Goal: Task Accomplishment & Management: Complete application form

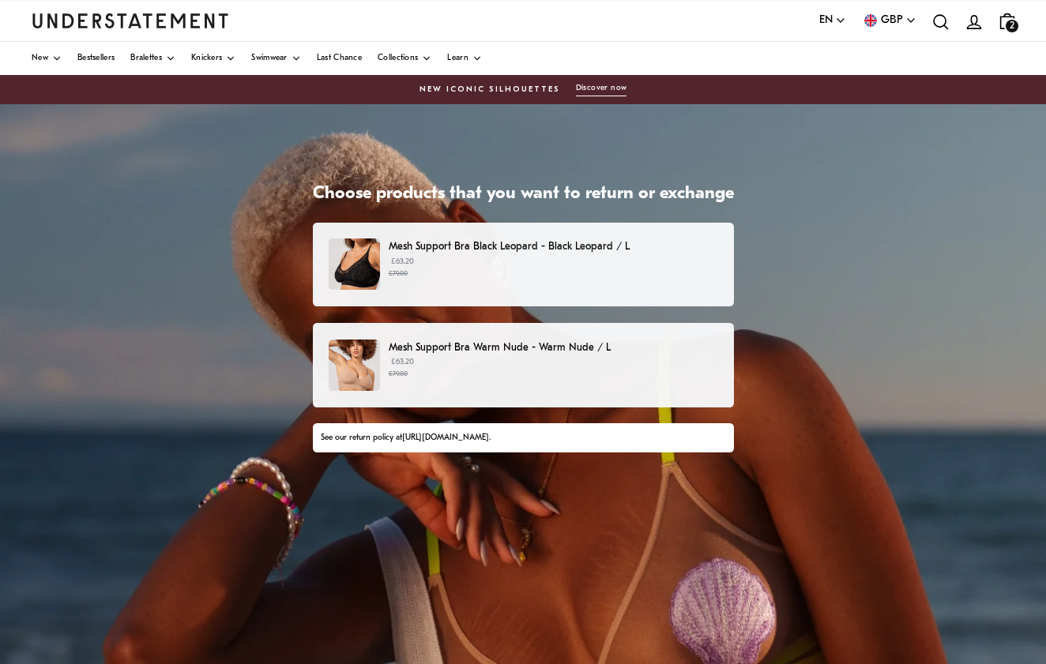
click at [404, 376] on small "£79.00" at bounding box center [553, 374] width 329 height 11
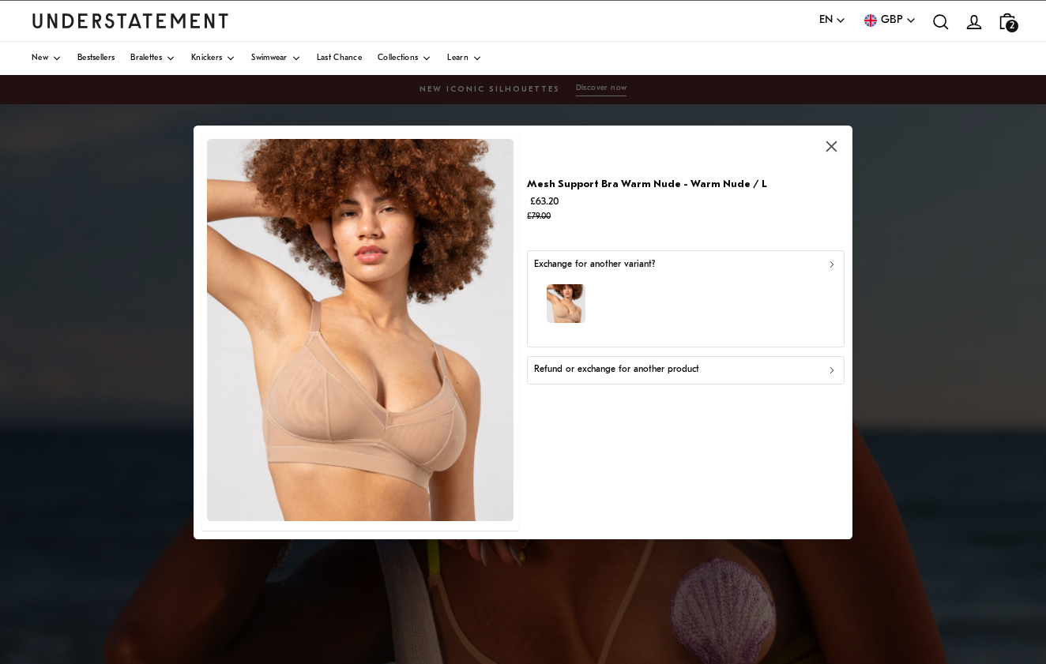
click at [611, 304] on div "button" at bounding box center [685, 306] width 303 height 69
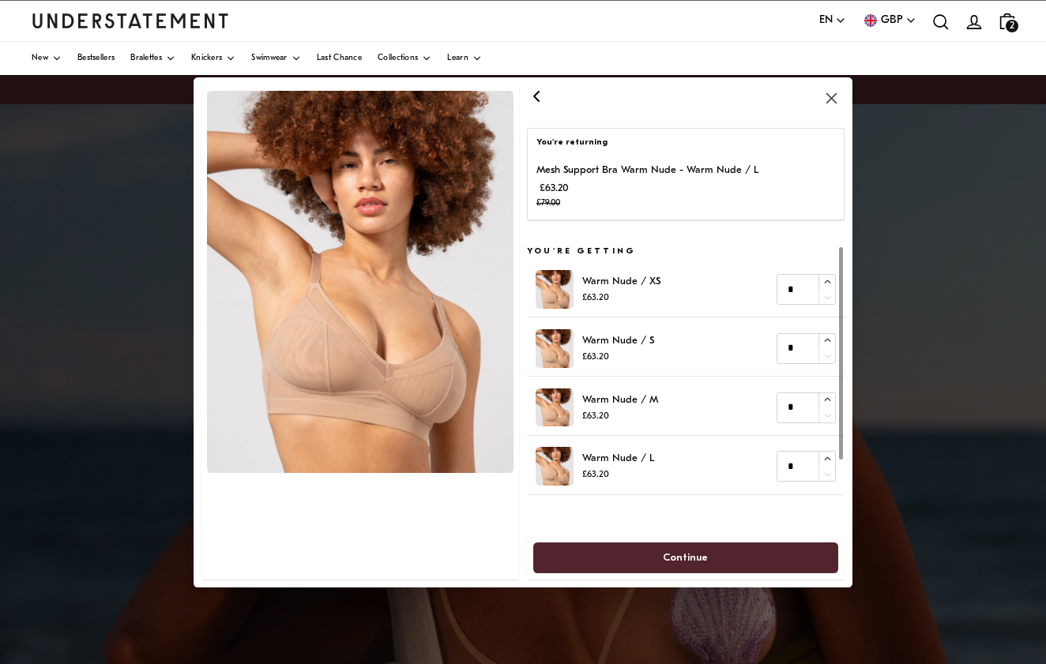
click at [649, 395] on p "Warm Nude / M" at bounding box center [620, 399] width 76 height 17
click at [824, 400] on icon "button" at bounding box center [827, 400] width 10 height 10
type input "*"
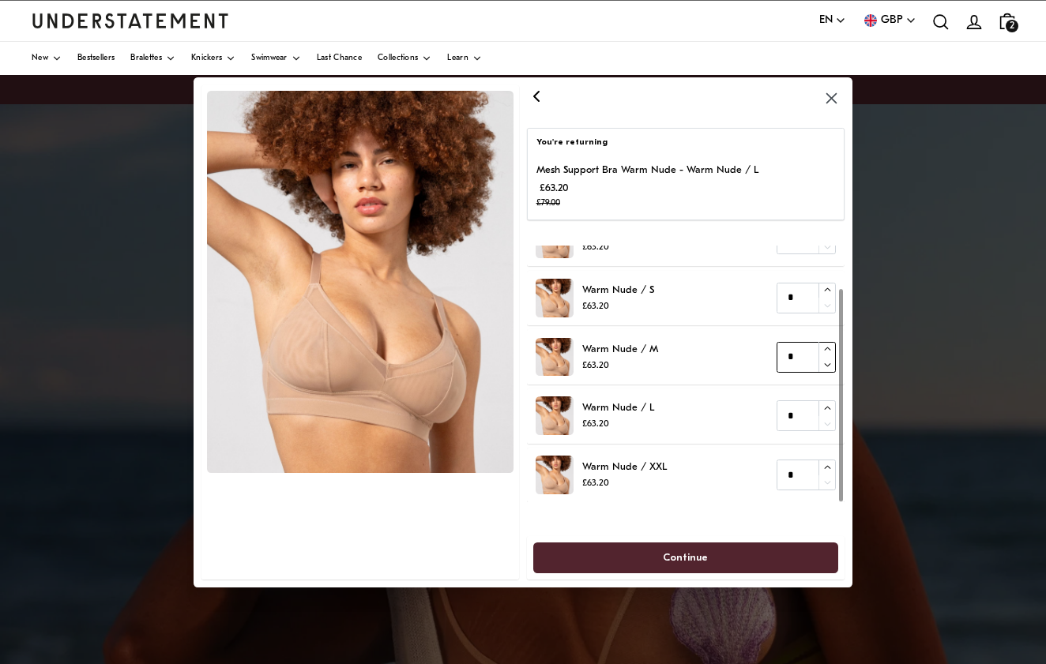
scroll to position [51, 0]
click at [623, 562] on span "Continue" at bounding box center [686, 557] width 270 height 29
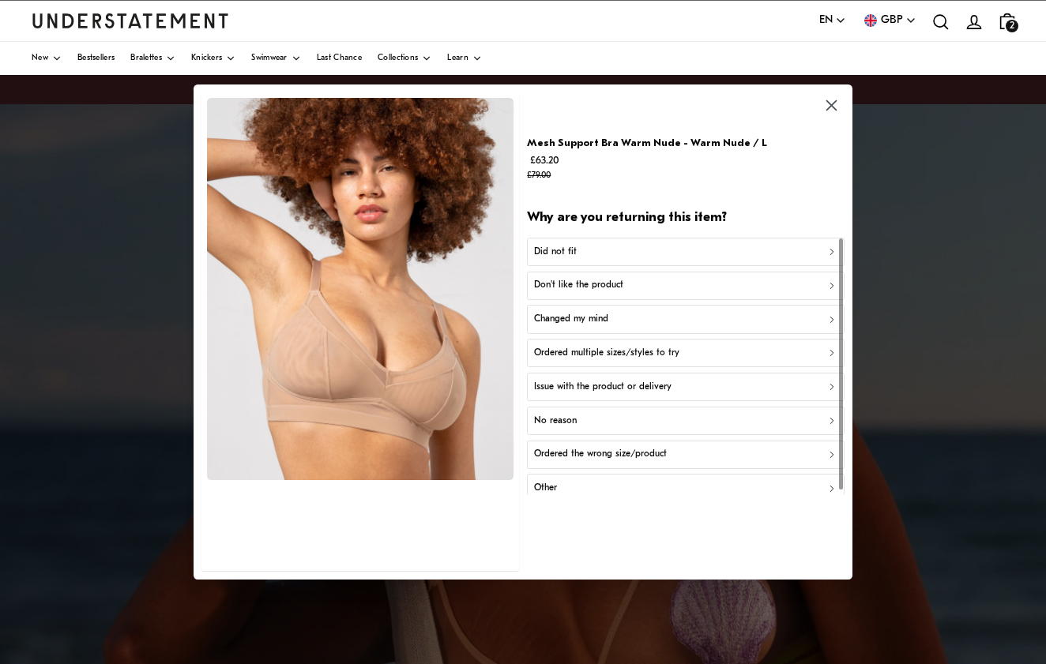
click at [563, 247] on p "Did not fit" at bounding box center [555, 252] width 43 height 15
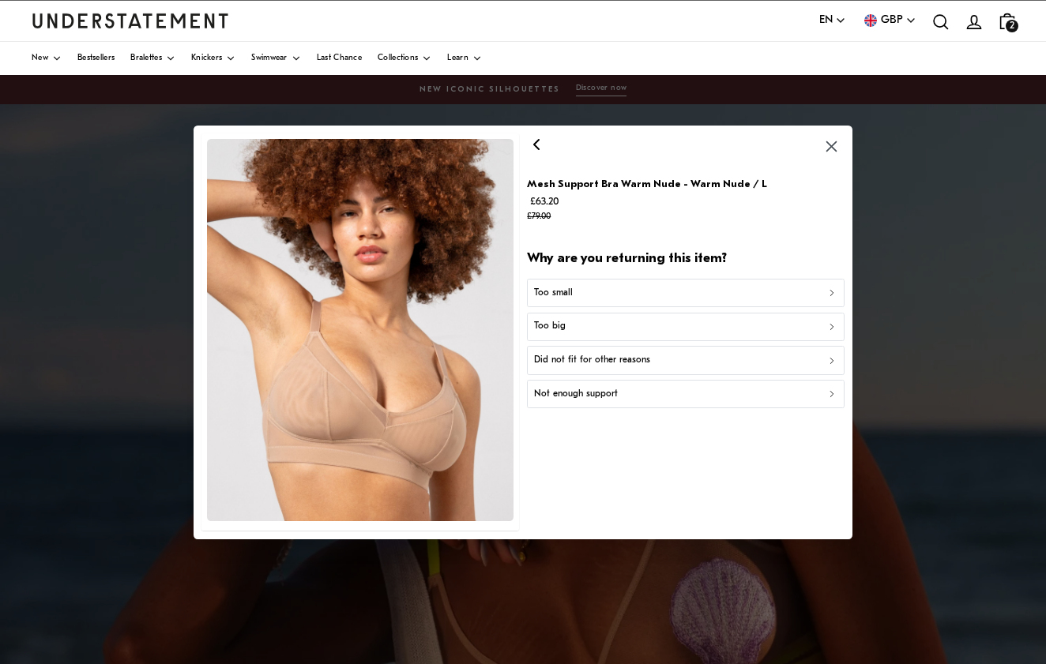
click at [556, 320] on p "Too big" at bounding box center [550, 326] width 32 height 15
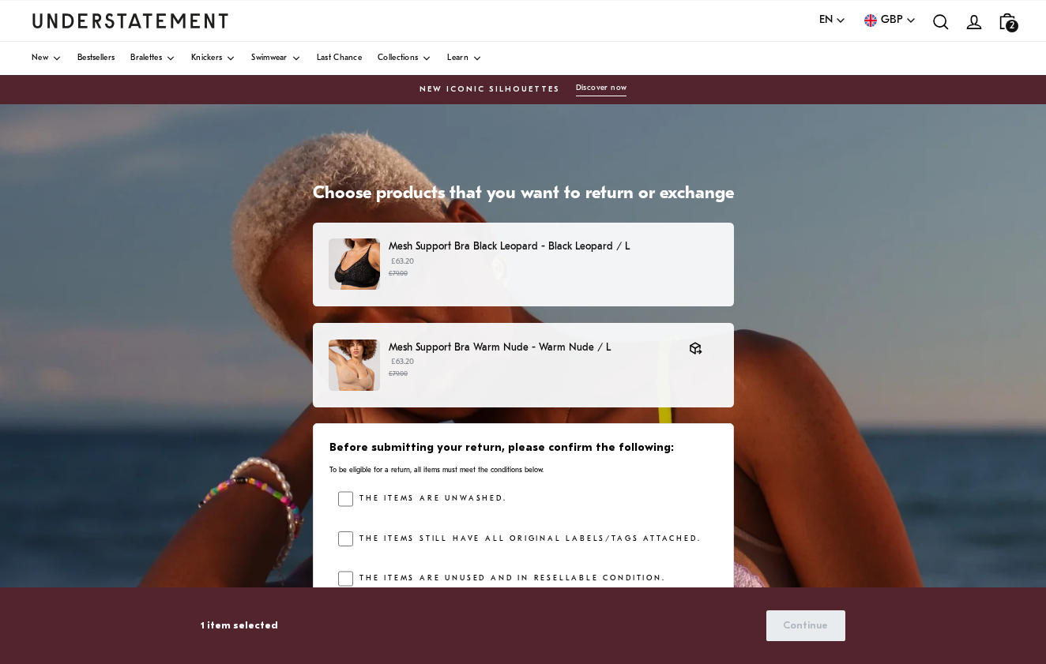
click at [479, 269] on small "£79.00" at bounding box center [553, 274] width 329 height 11
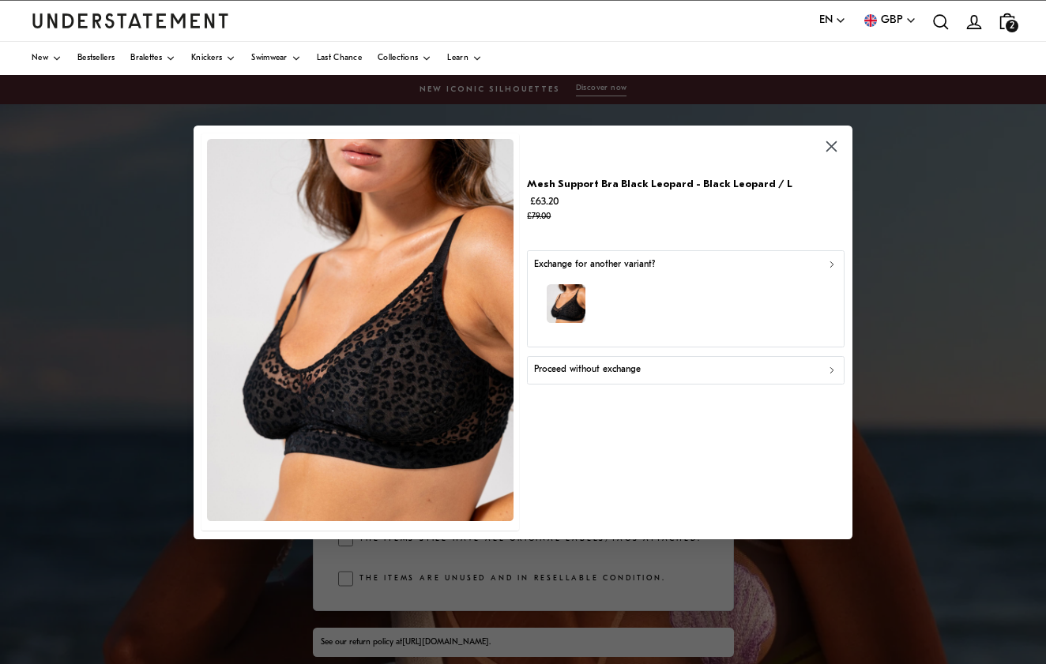
click at [568, 300] on img "button" at bounding box center [566, 303] width 39 height 39
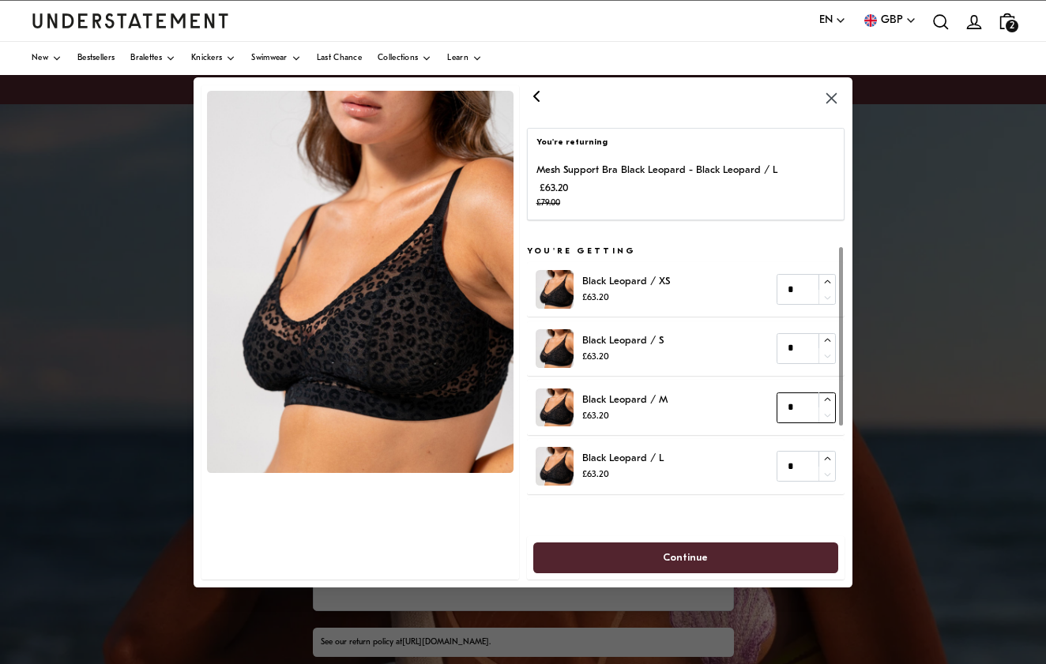
click at [824, 399] on icon "button" at bounding box center [827, 398] width 6 height 3
type input "*"
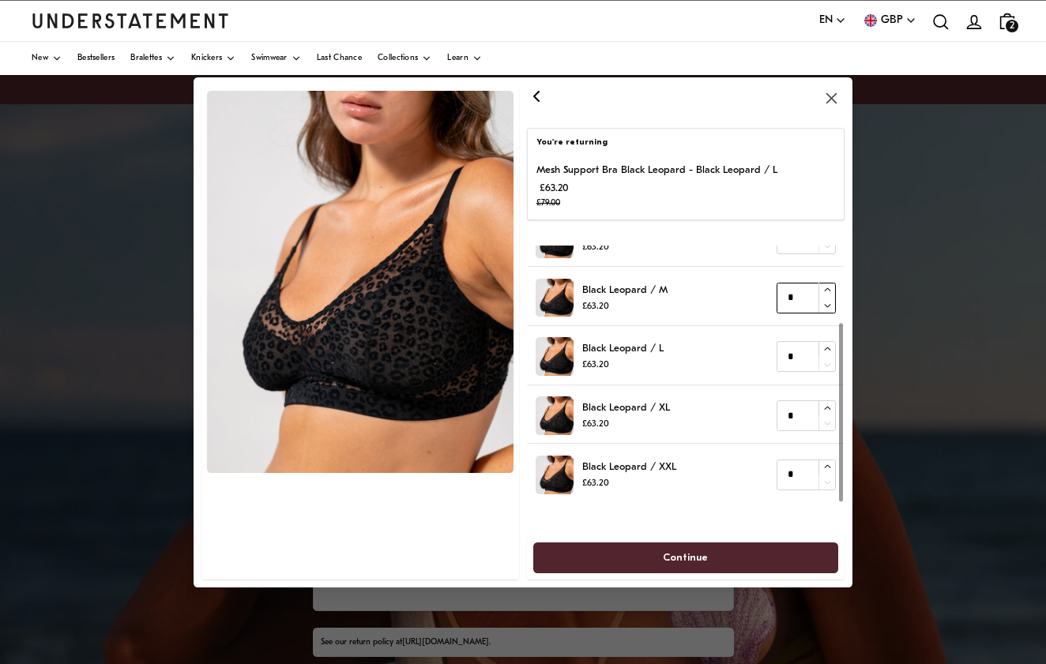
scroll to position [109, 0]
click at [651, 551] on span "Continue" at bounding box center [686, 557] width 270 height 29
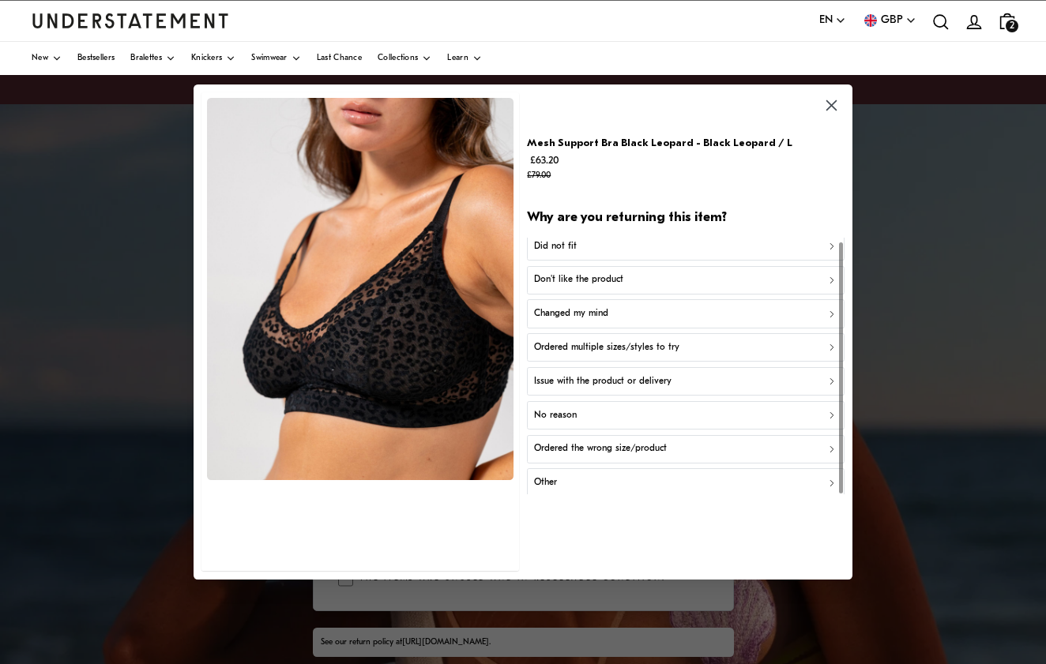
scroll to position [4, 0]
click at [565, 241] on p "Did not fit" at bounding box center [555, 248] width 43 height 15
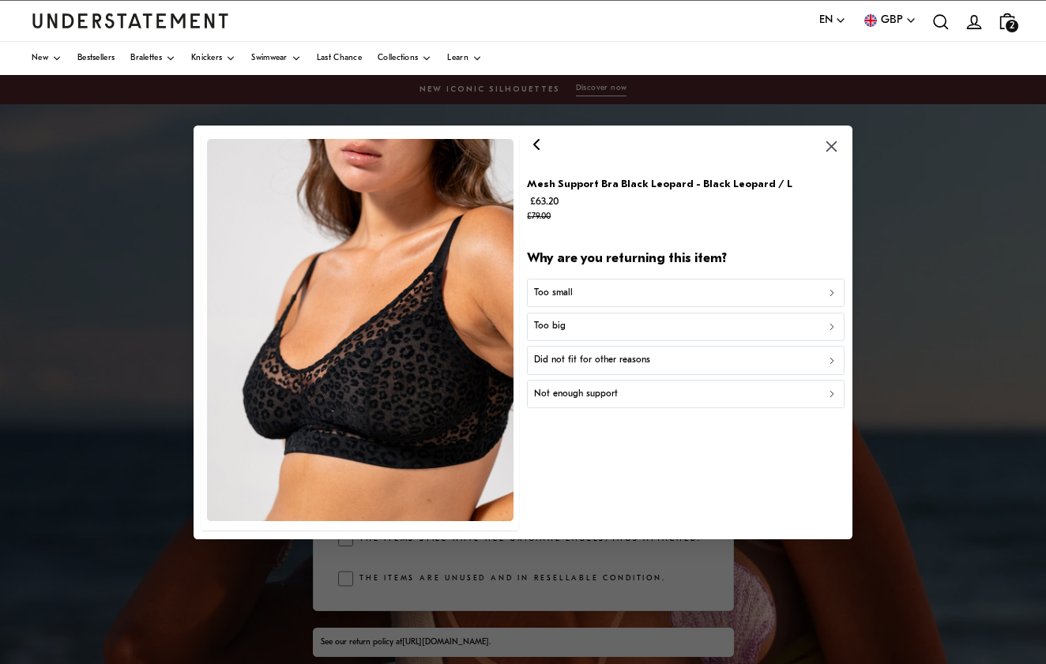
click at [553, 319] on p "Too big" at bounding box center [550, 326] width 32 height 15
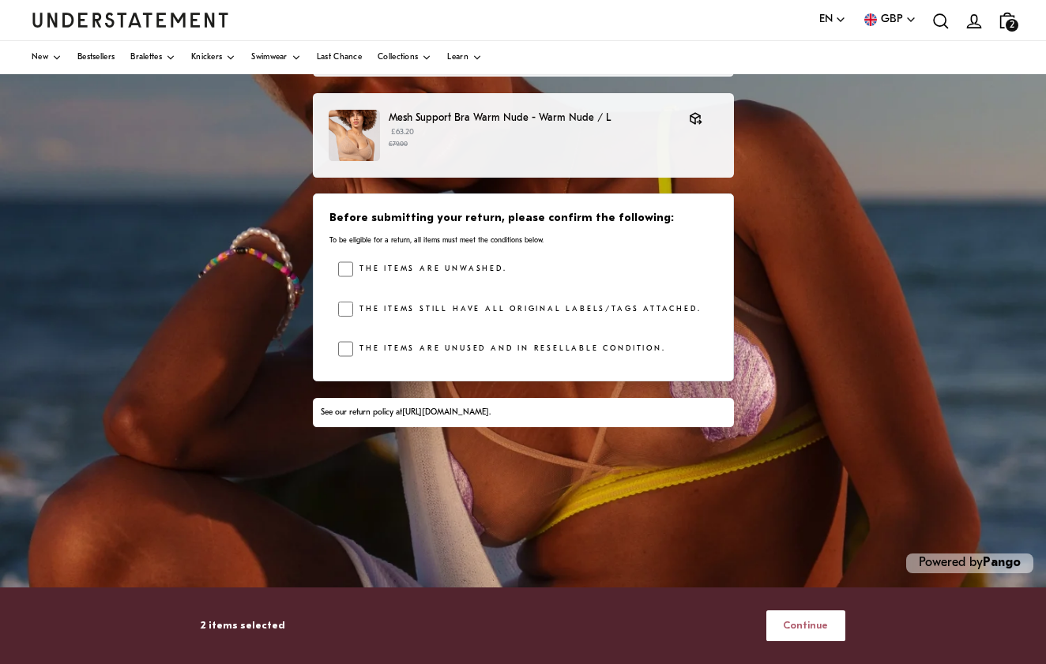
scroll to position [230, 0]
click at [799, 625] on span "Continue" at bounding box center [805, 625] width 45 height 29
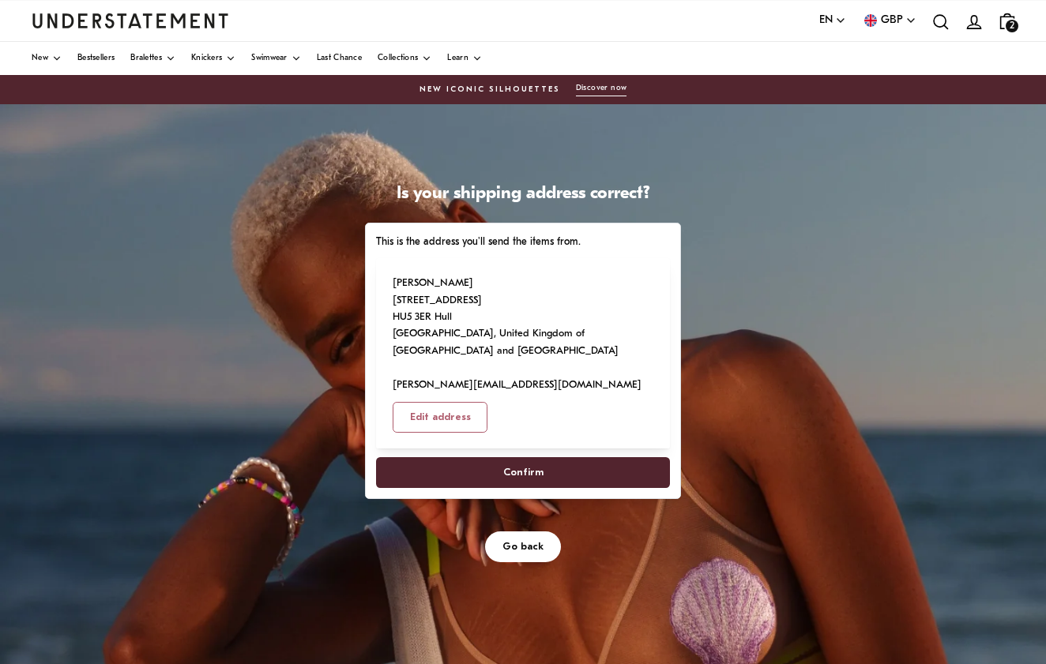
click at [652, 487] on span "Confirm" at bounding box center [522, 472] width 259 height 29
select select "**"
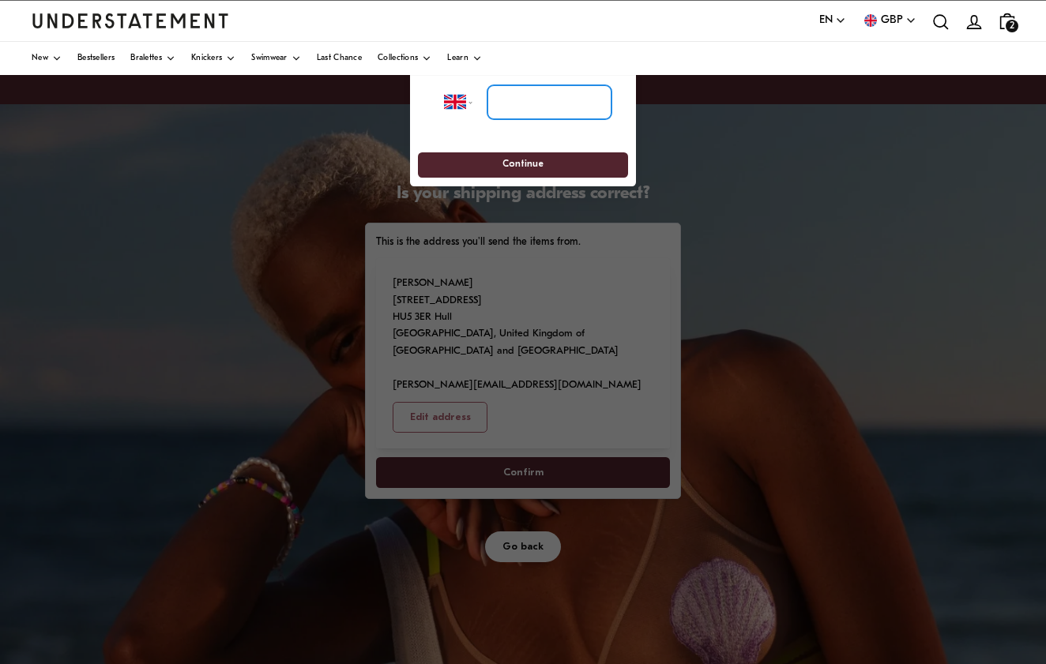
click at [508, 107] on input "tel" at bounding box center [549, 102] width 124 height 35
click at [516, 109] on input "tel" at bounding box center [549, 102] width 124 height 35
type input "**********"
click at [506, 167] on span "Continue" at bounding box center [522, 165] width 41 height 24
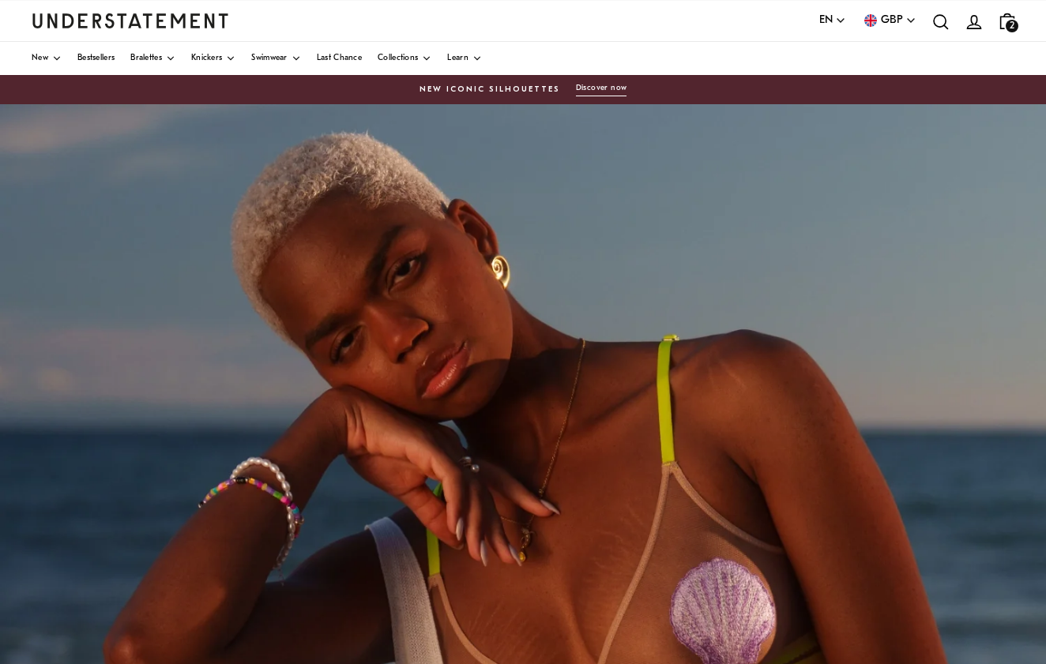
scroll to position [3, 0]
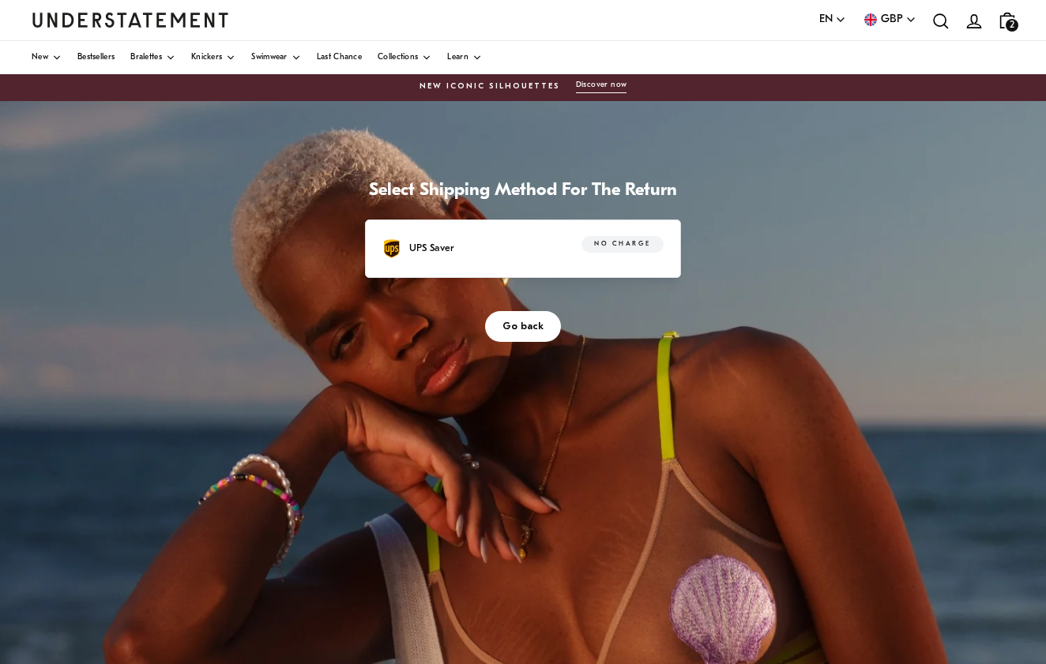
click at [454, 257] on p "UPS Saver" at bounding box center [431, 248] width 45 height 17
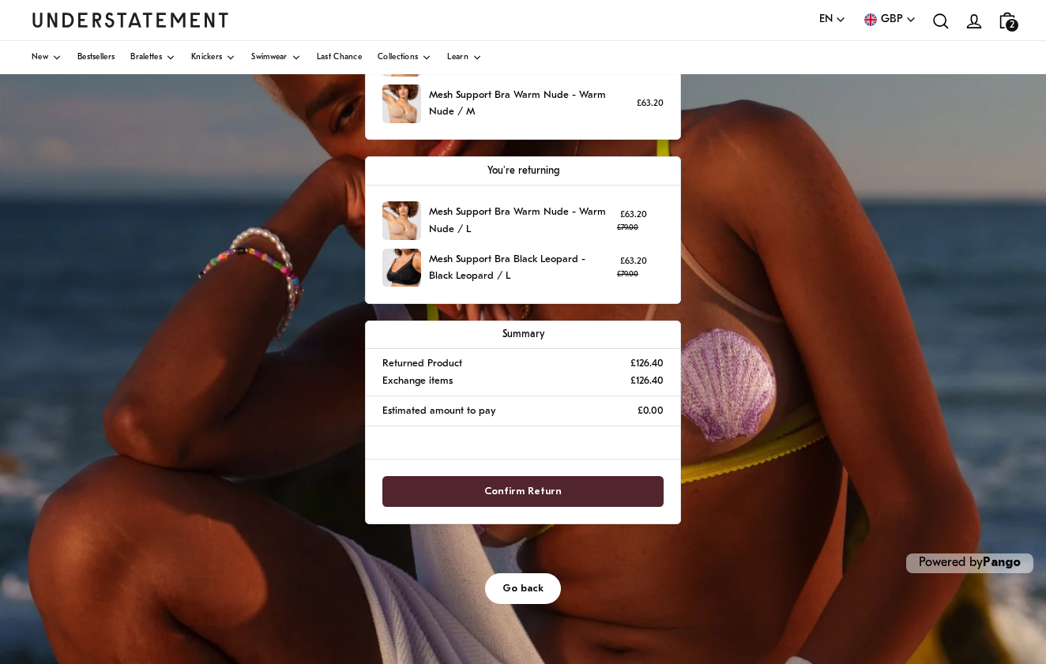
scroll to position [273, 0]
click at [562, 506] on span "Confirm Return" at bounding box center [522, 491] width 77 height 29
